Goal: Task Accomplishment & Management: Complete application form

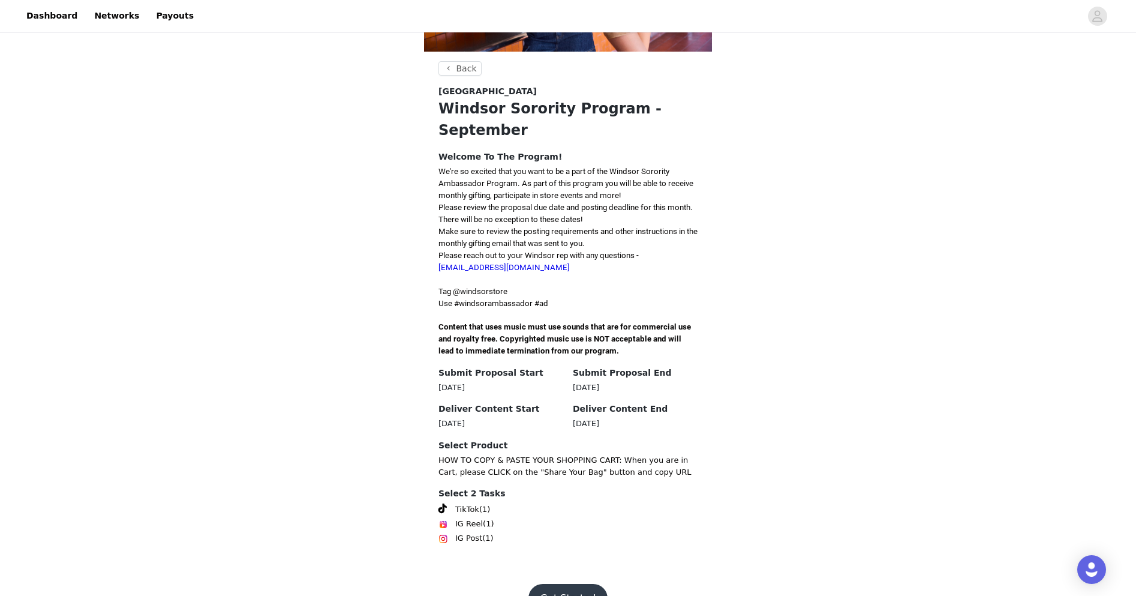
click at [557, 590] on button "Get Started" at bounding box center [569, 598] width 80 height 29
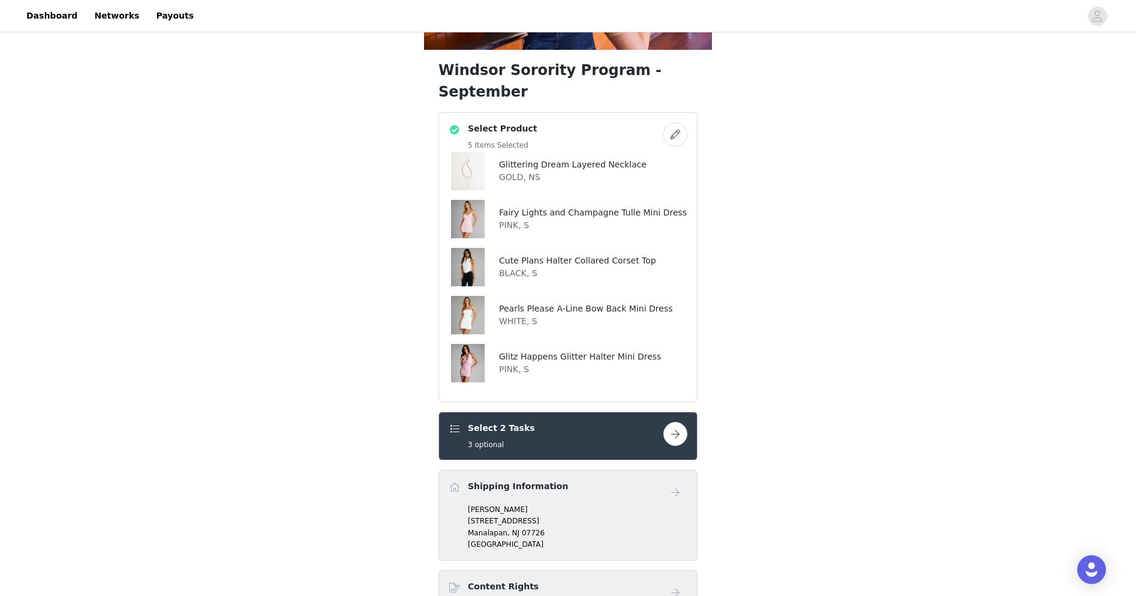
scroll to position [182, 0]
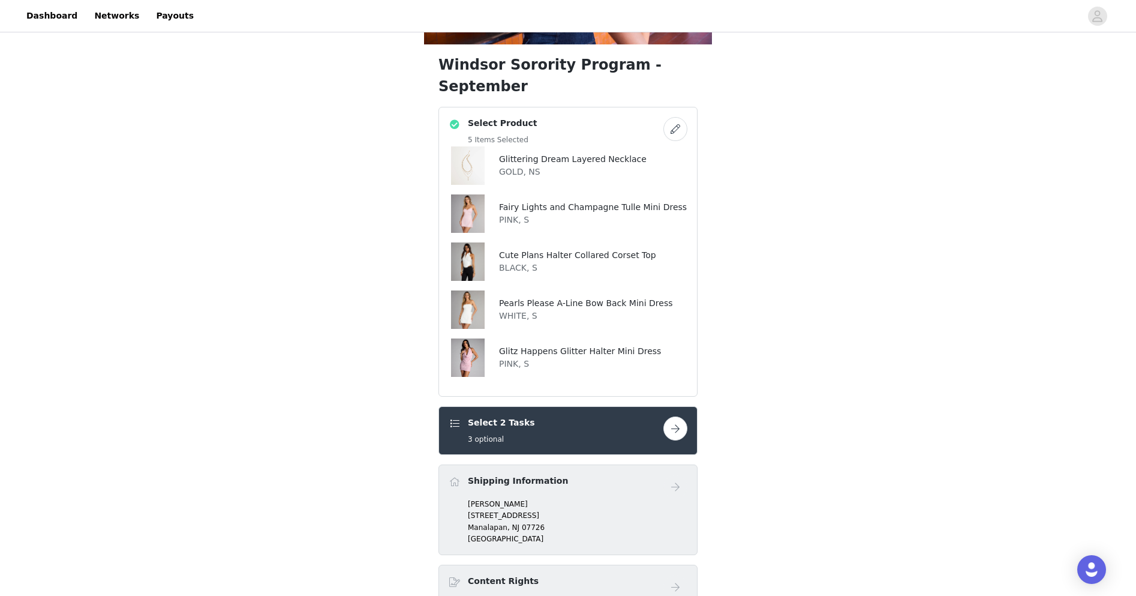
click at [675, 416] on button "button" at bounding box center [676, 428] width 24 height 24
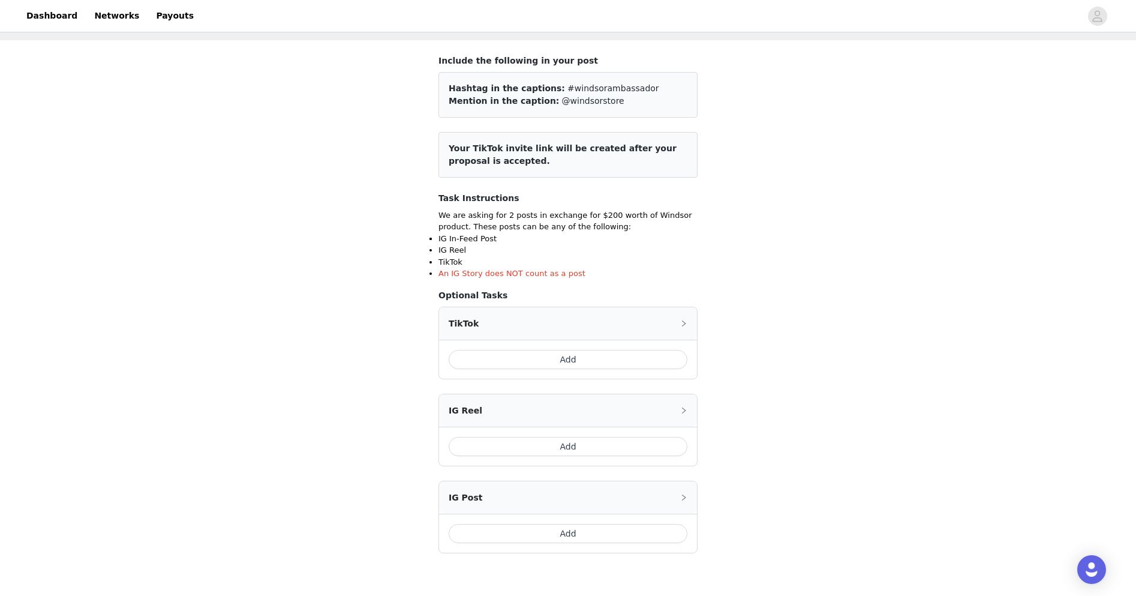
scroll to position [129, 0]
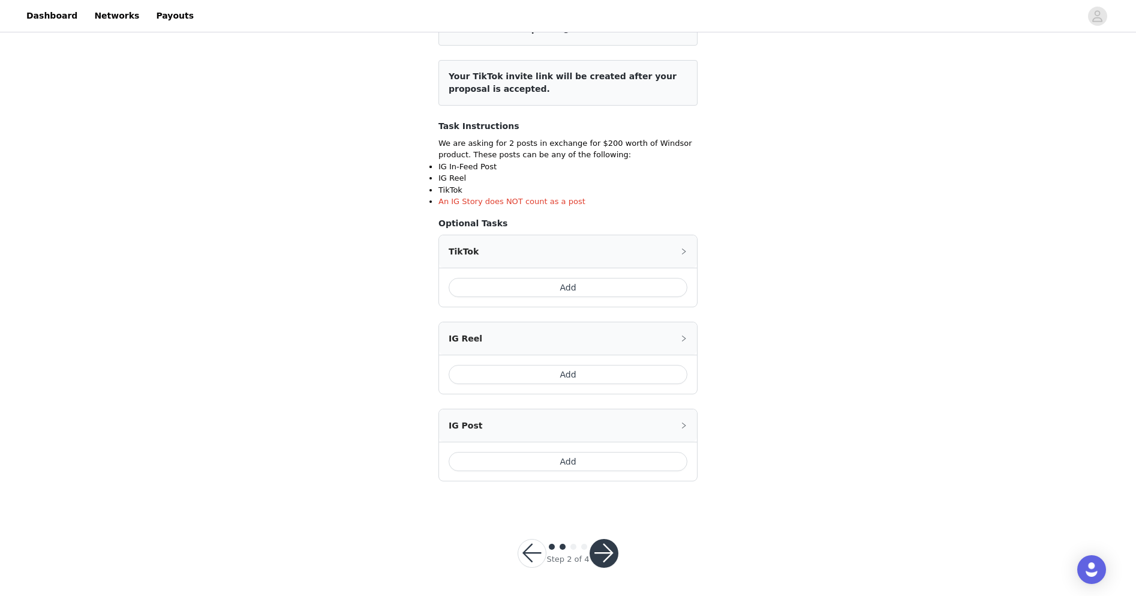
click at [604, 556] on button "button" at bounding box center [604, 553] width 29 height 29
click at [521, 547] on button "button" at bounding box center [532, 553] width 29 height 29
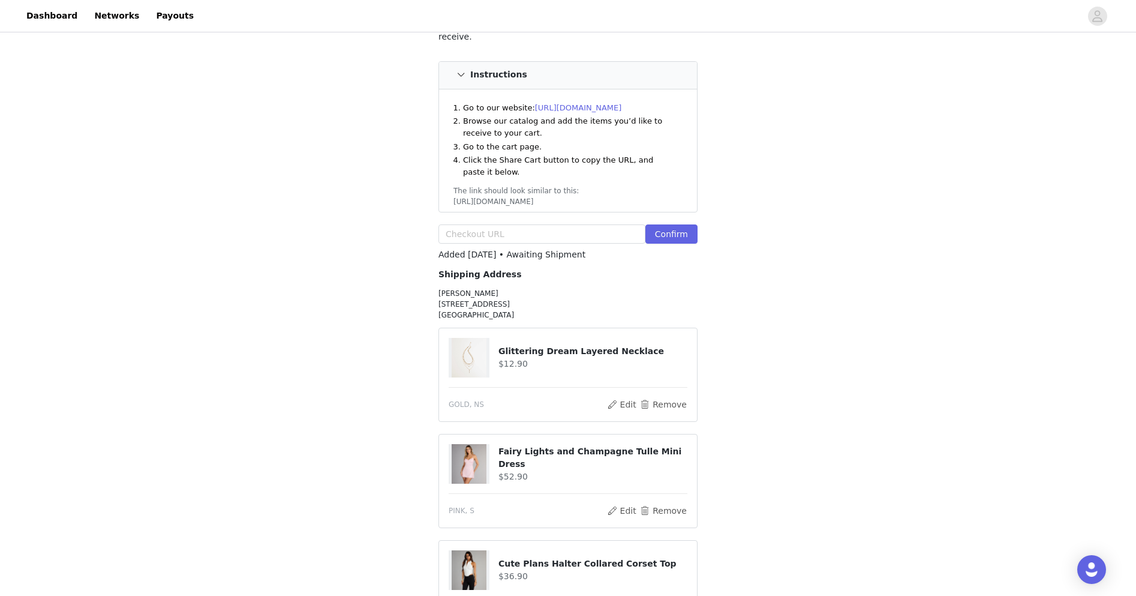
scroll to position [140, 0]
click at [674, 225] on button "Confirm" at bounding box center [672, 234] width 52 height 19
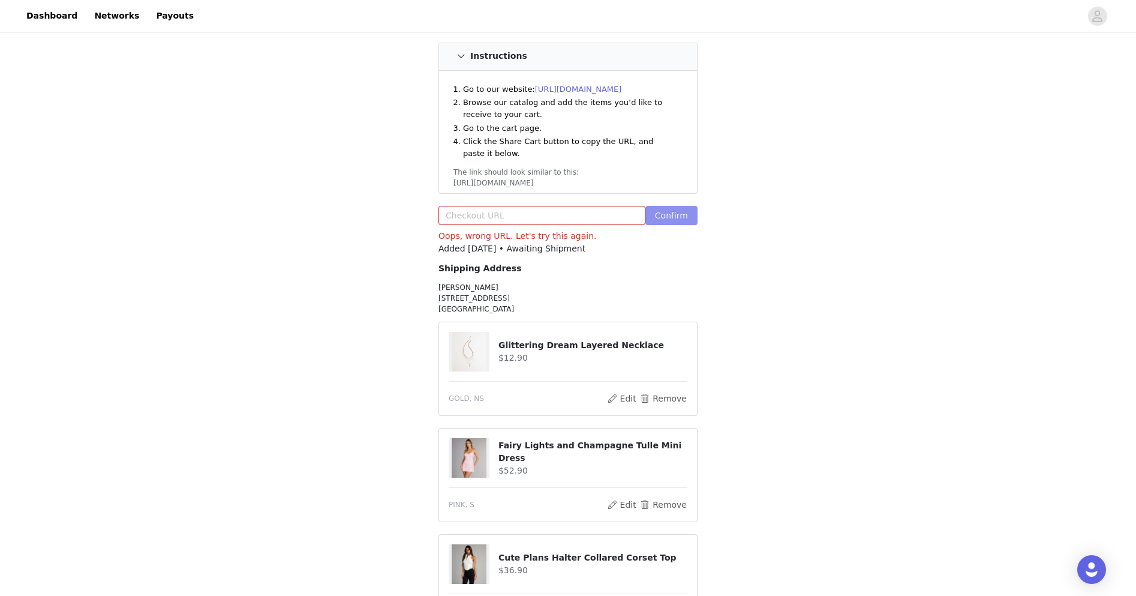
scroll to position [0, 0]
